Goal: Information Seeking & Learning: Find specific fact

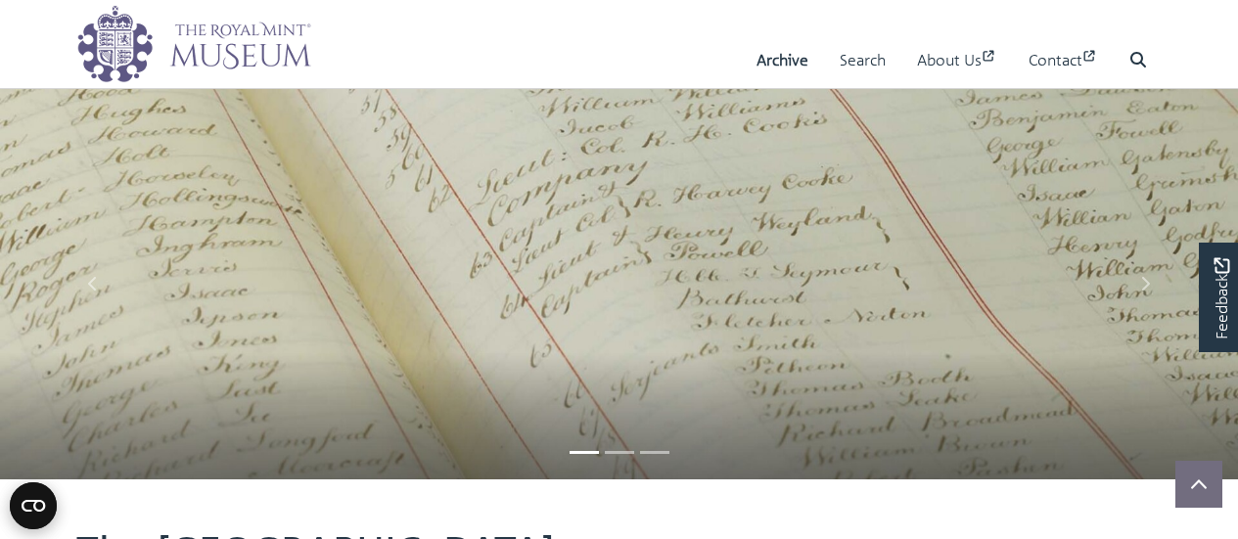
scroll to position [955, 0]
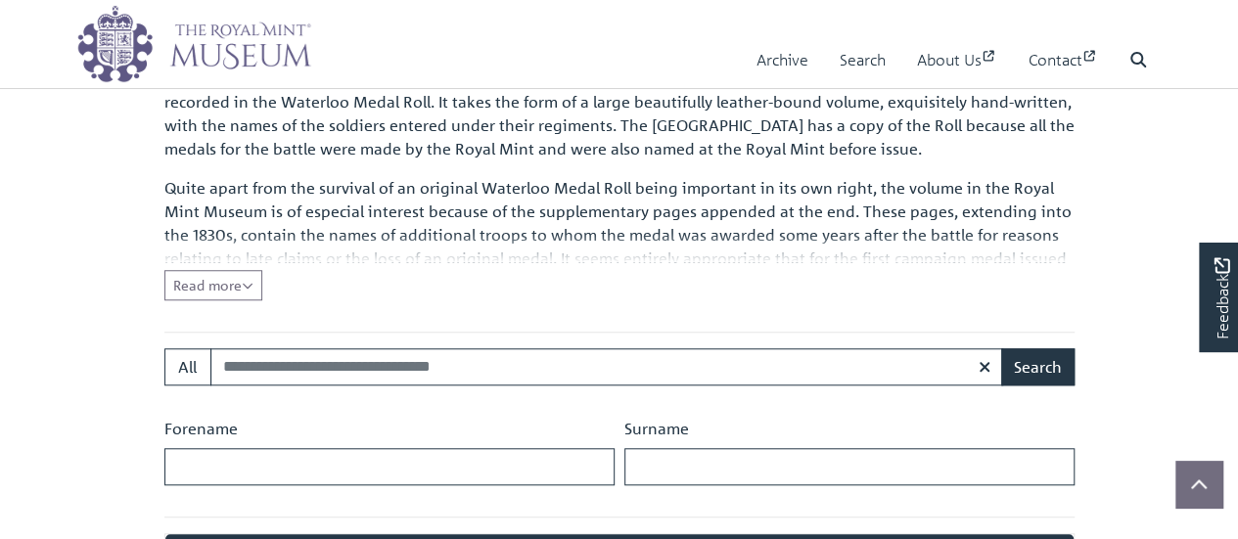
scroll to position [665, 0]
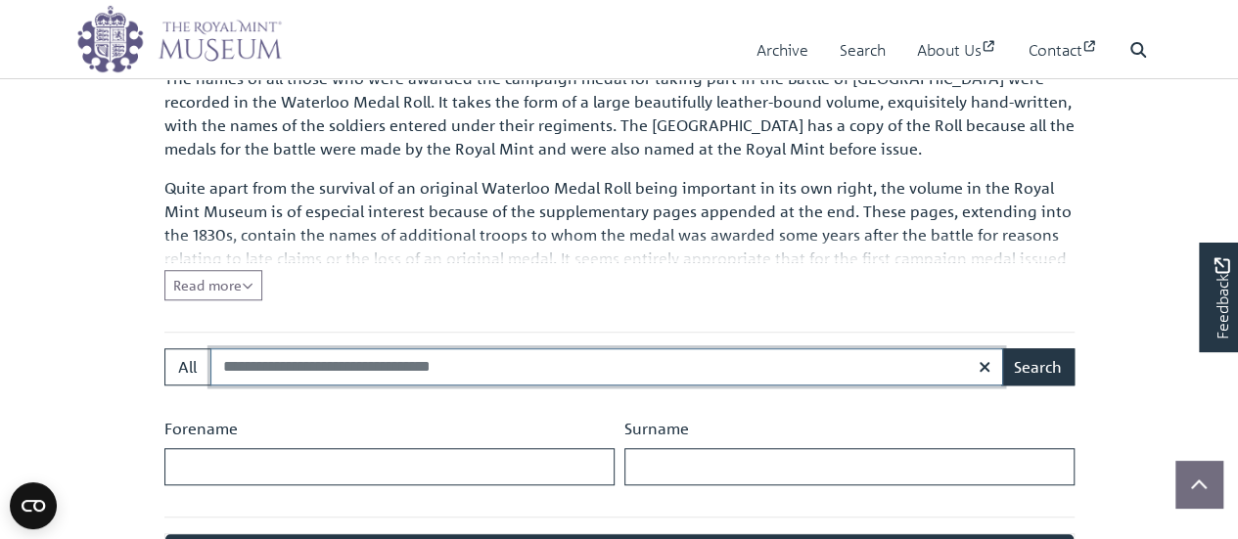
click at [385, 353] on input "Search:" at bounding box center [606, 366] width 793 height 37
type input "*****"
click at [1001, 348] on button "Search" at bounding box center [1037, 366] width 73 height 37
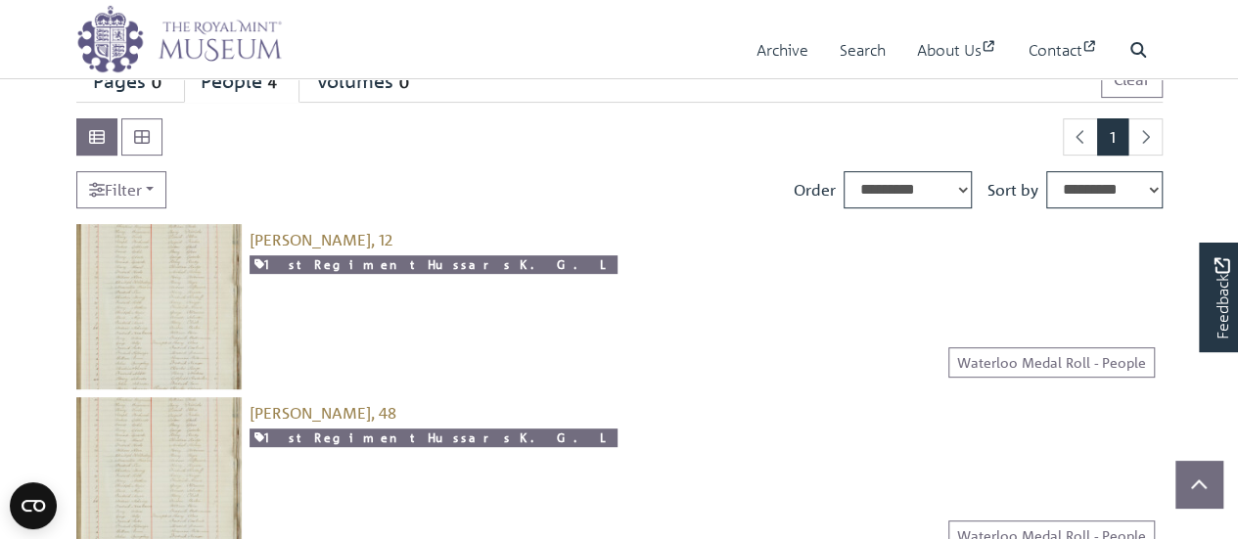
scroll to position [196, 0]
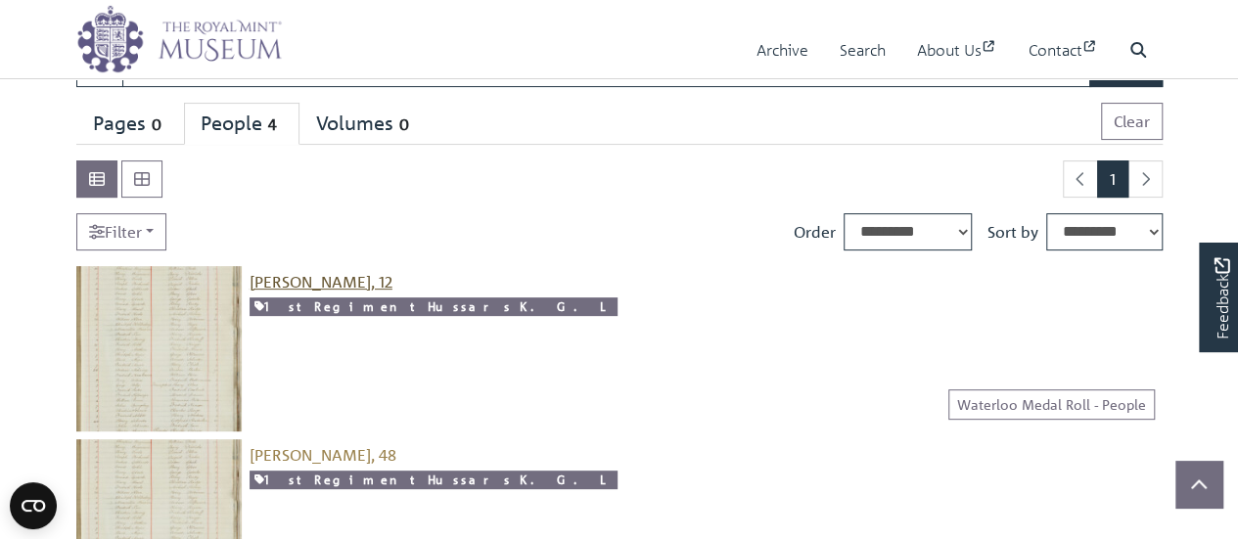
click at [305, 283] on span "[PERSON_NAME], 12" at bounding box center [321, 282] width 143 height 20
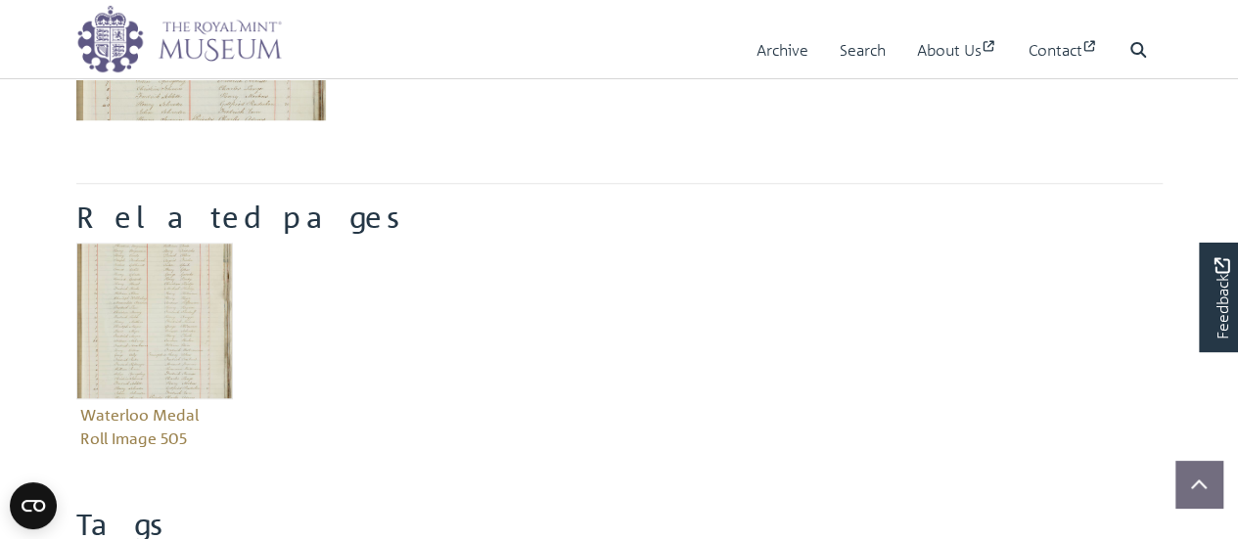
scroll to position [685, 0]
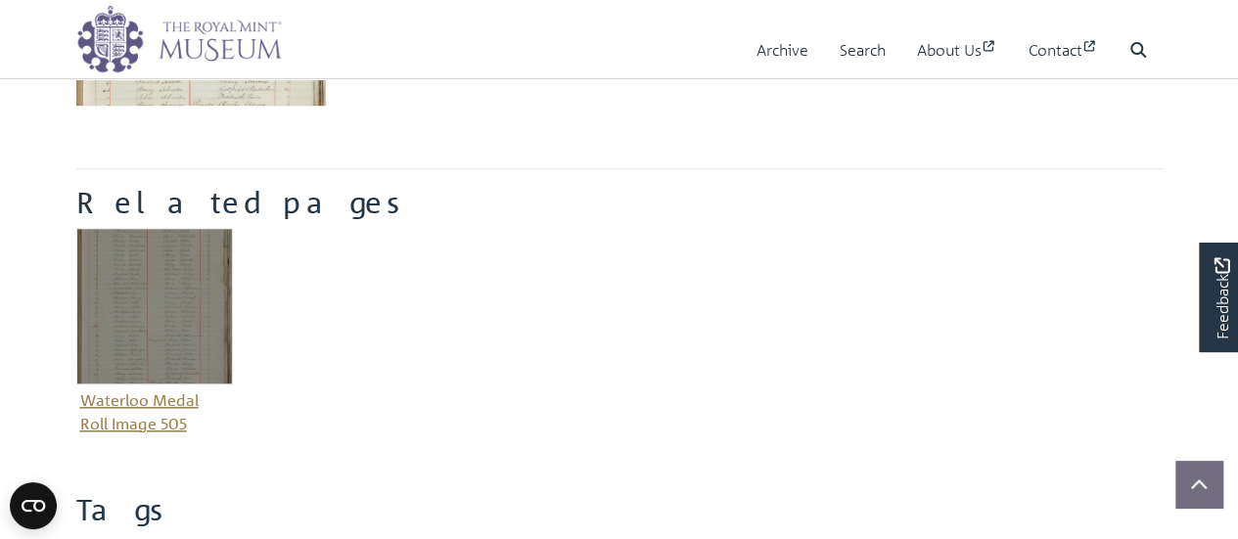
click at [149, 338] on img "Item related to this entity" at bounding box center [154, 306] width 157 height 157
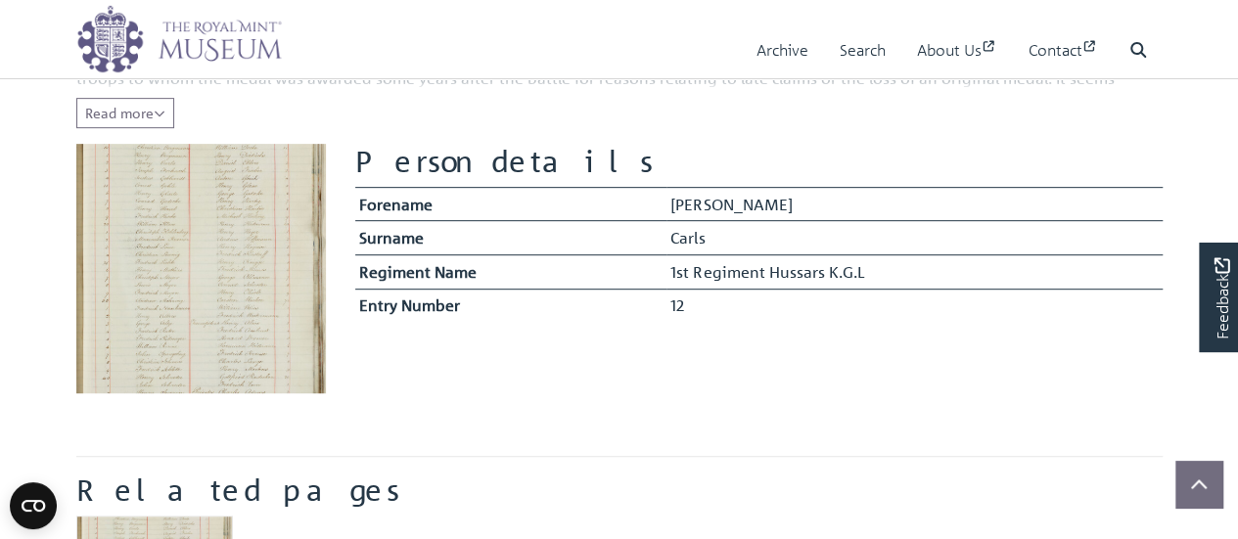
scroll to position [391, 0]
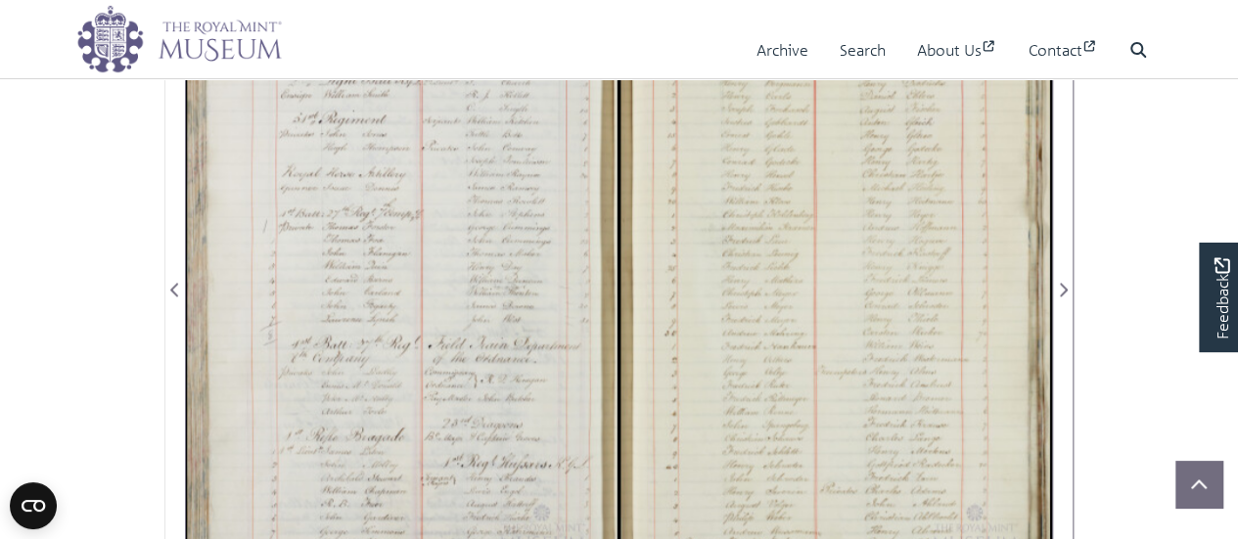
scroll to position [1351, 0]
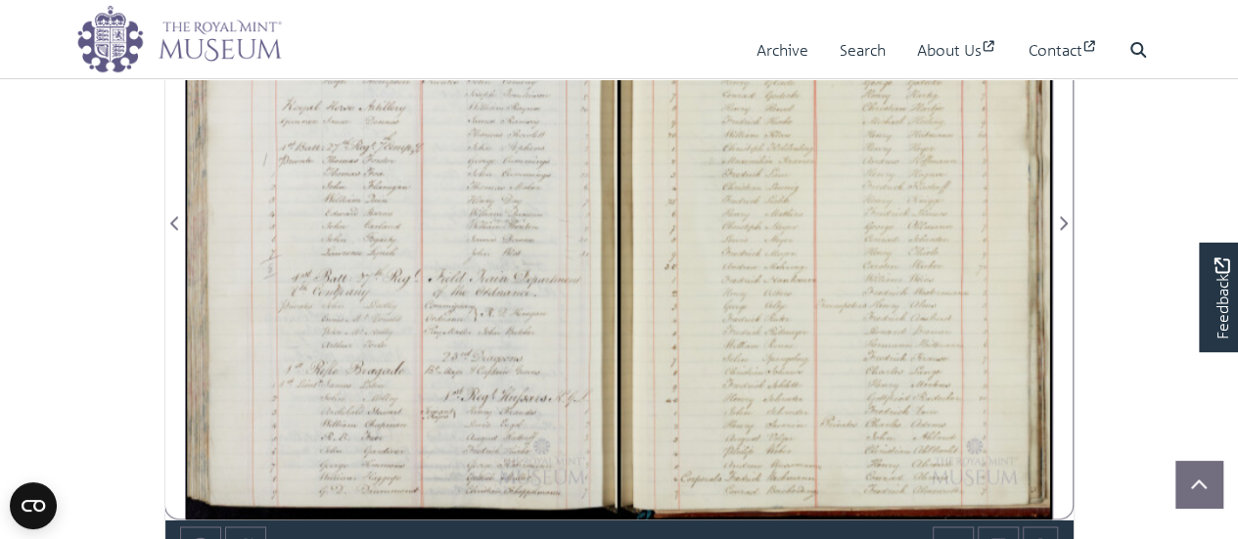
click at [531, 256] on div at bounding box center [402, 211] width 433 height 617
click at [540, 263] on div at bounding box center [402, 211] width 433 height 617
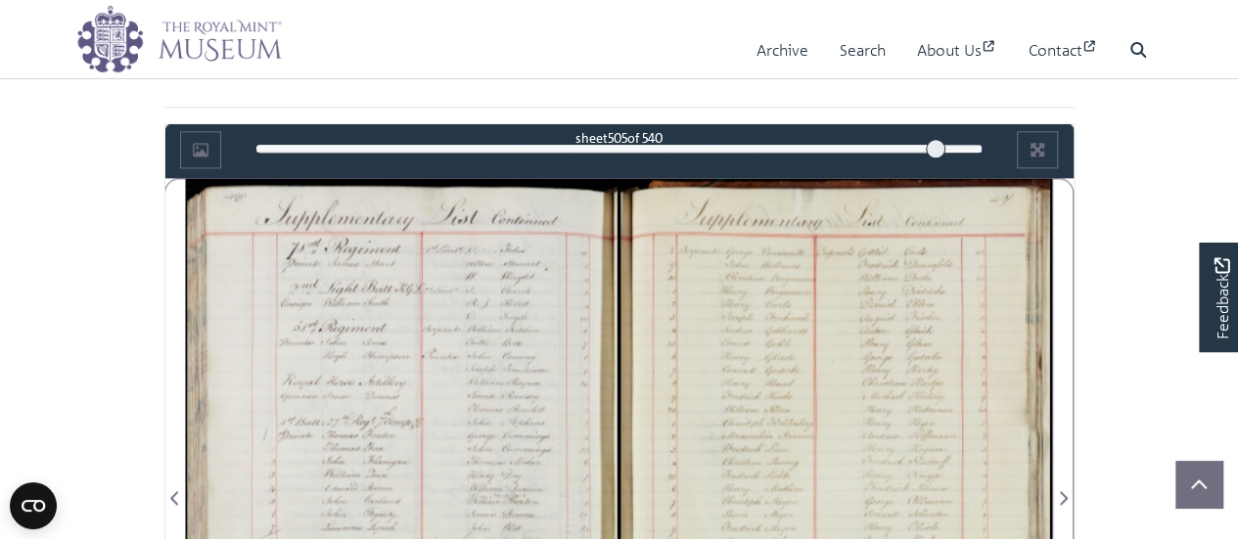
scroll to position [1057, 0]
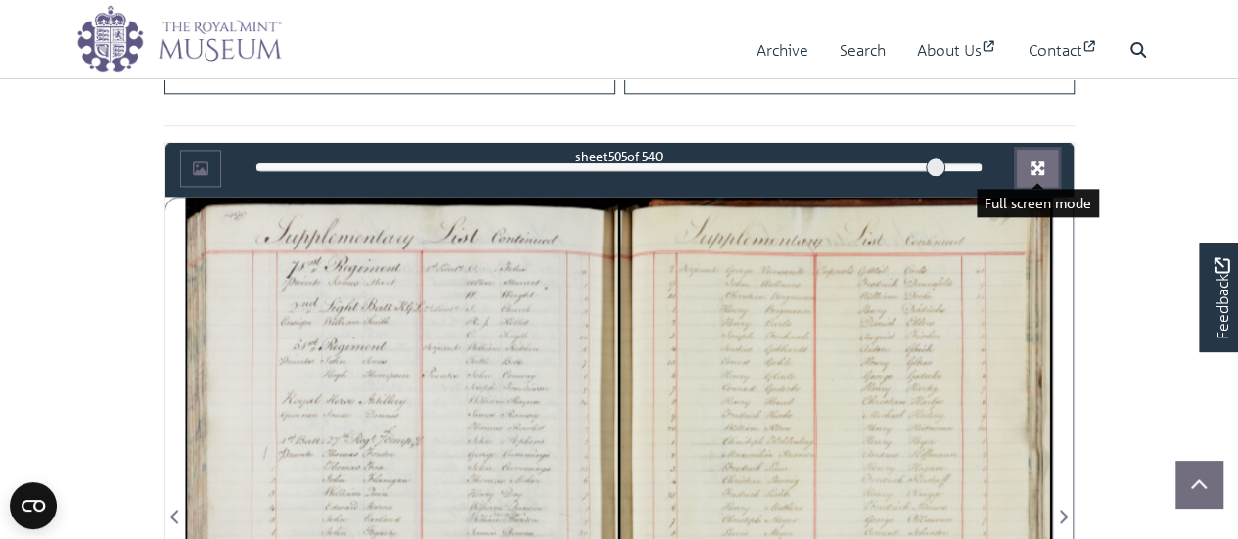
click at [1037, 163] on icon "Full screen mode" at bounding box center [1038, 168] width 14 height 14
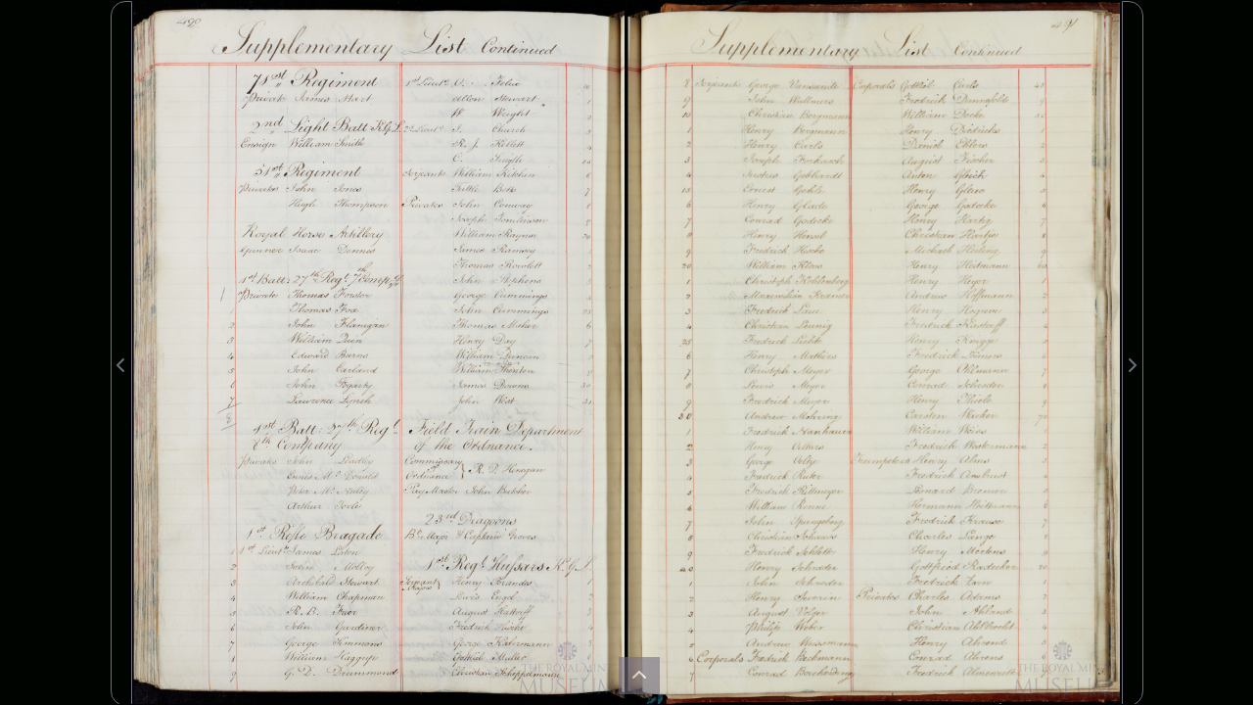
drag, startPoint x: 476, startPoint y: 469, endPoint x: 483, endPoint y: 384, distance: 85.5
click at [483, 384] on div at bounding box center [379, 353] width 494 height 705
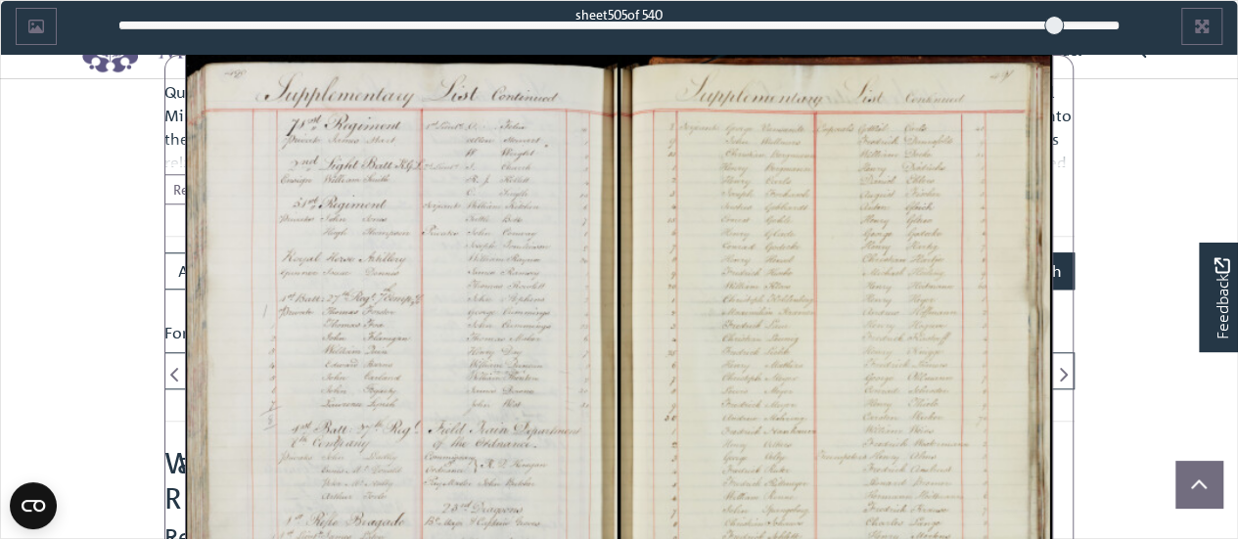
scroll to position [568, 0]
